Goal: Navigation & Orientation: Understand site structure

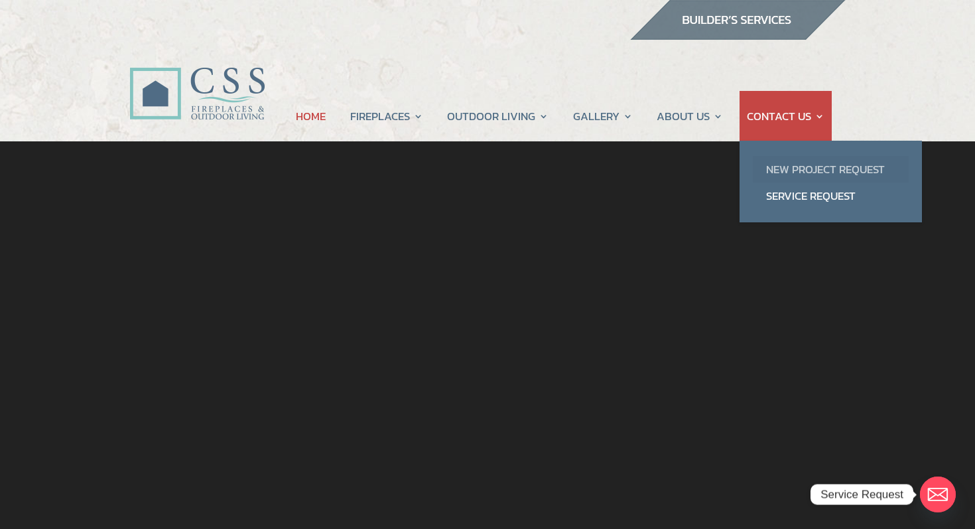
click at [802, 169] on link "New Project Request" at bounding box center [831, 169] width 156 height 27
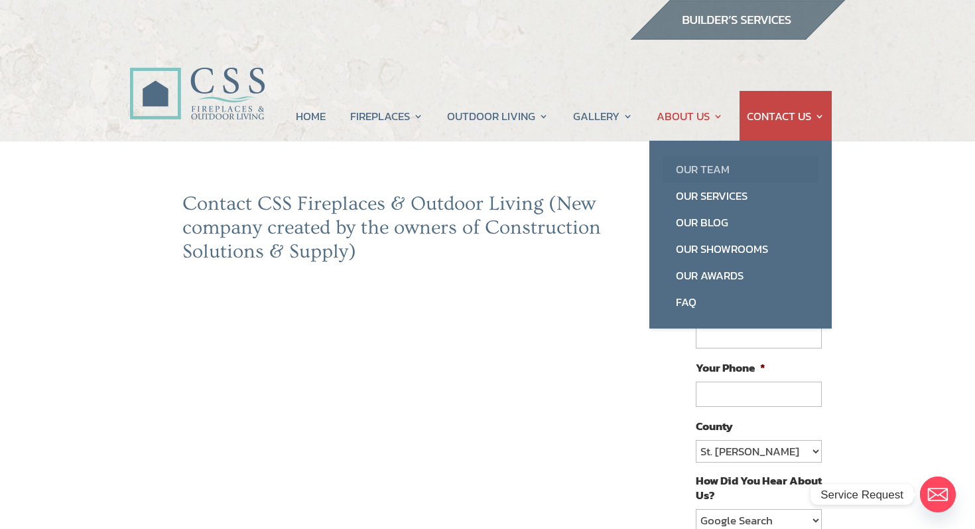
click at [694, 171] on link "Our Team" at bounding box center [741, 169] width 156 height 27
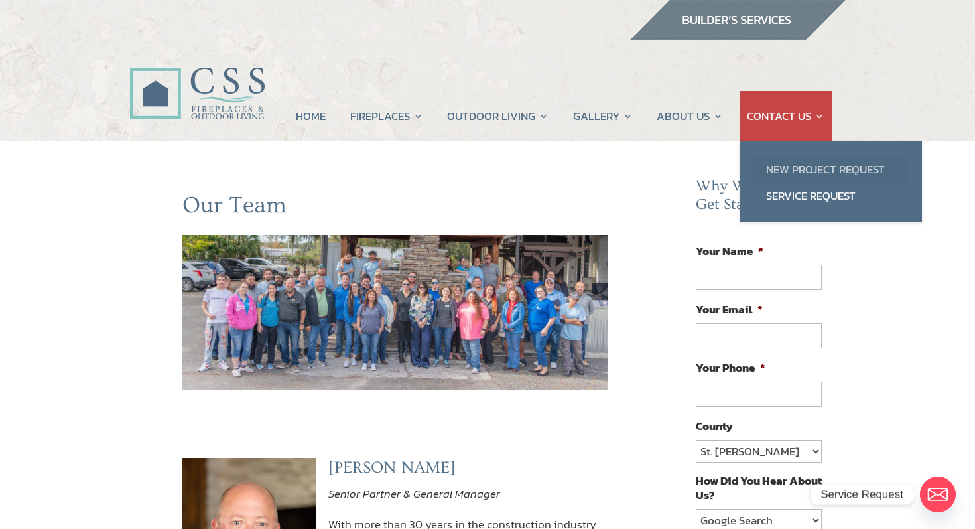
click at [792, 170] on link "New Project Request" at bounding box center [831, 169] width 156 height 27
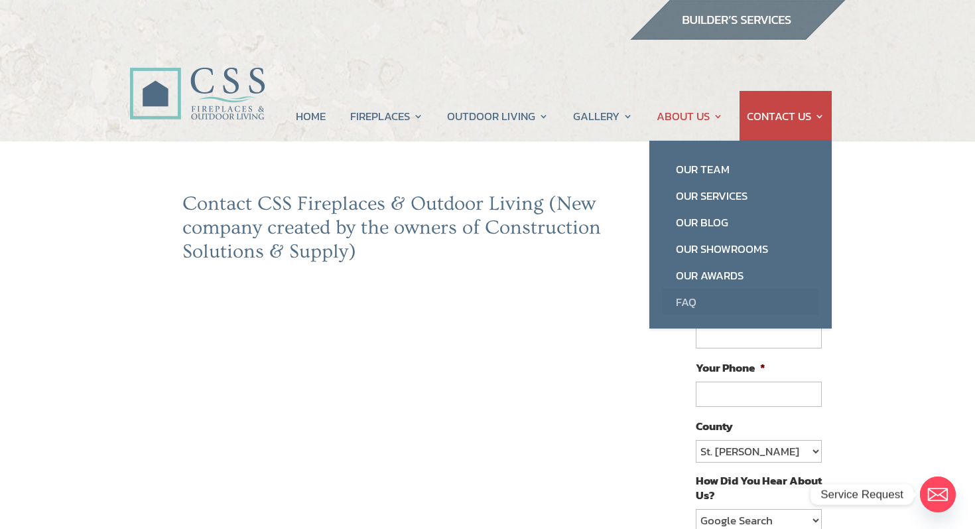
click at [688, 297] on link "FAQ" at bounding box center [741, 302] width 156 height 27
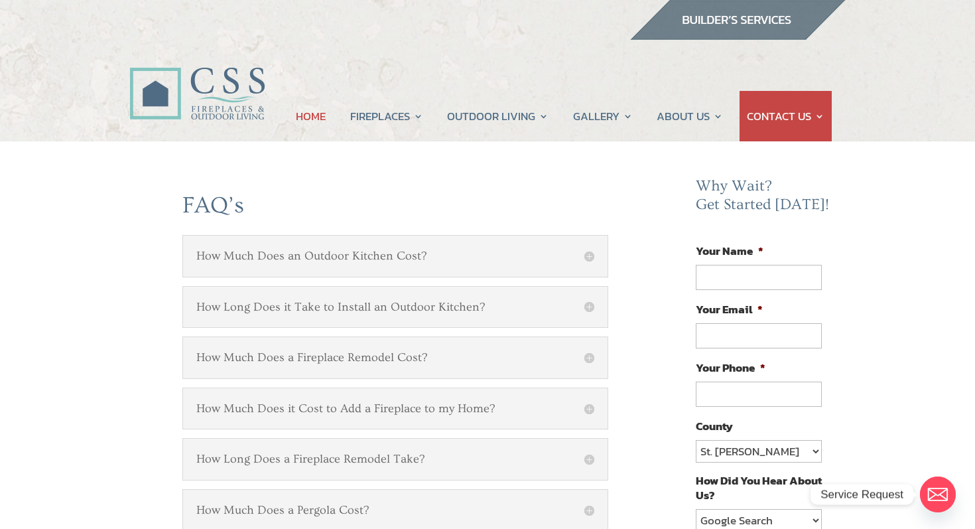
click at [302, 124] on link "HOME" at bounding box center [311, 116] width 30 height 50
